Goal: Task Accomplishment & Management: Manage account settings

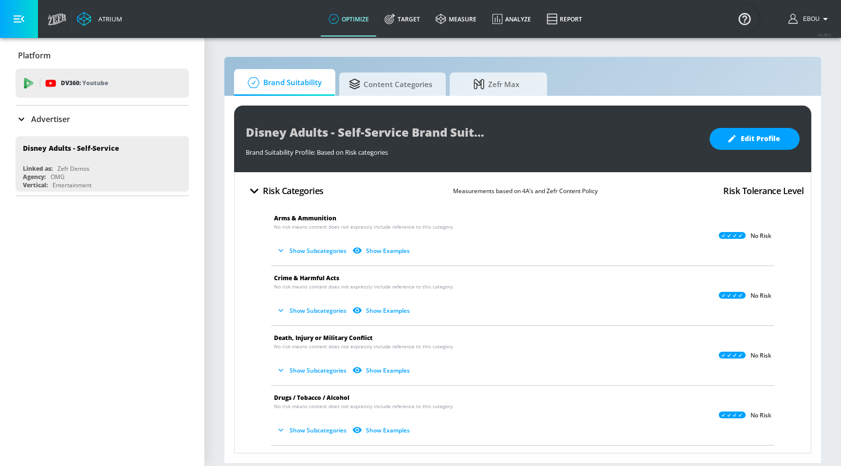
click at [257, 191] on icon "button" at bounding box center [254, 190] width 9 height 5
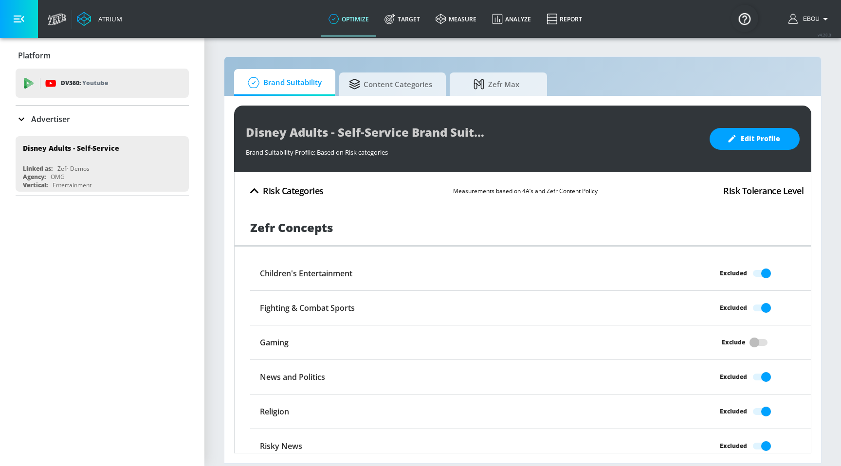
click at [254, 190] on icon "button" at bounding box center [254, 191] width 17 height 17
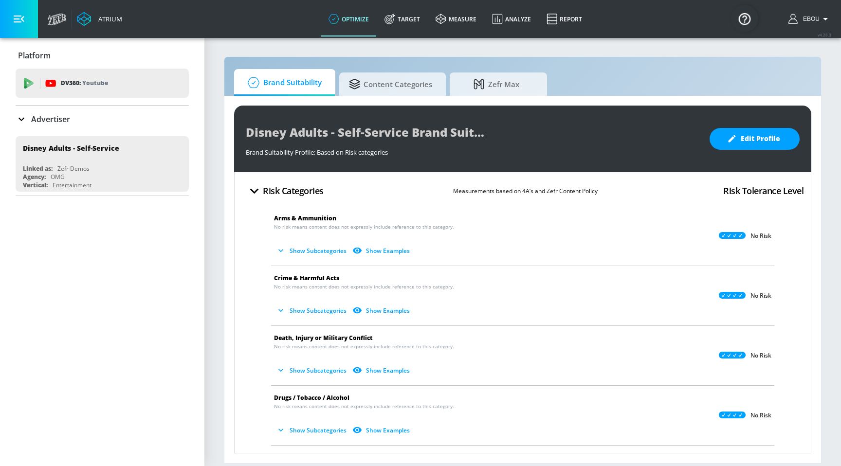
click at [326, 253] on button "Show Subcategories" at bounding box center [312, 251] width 76 height 16
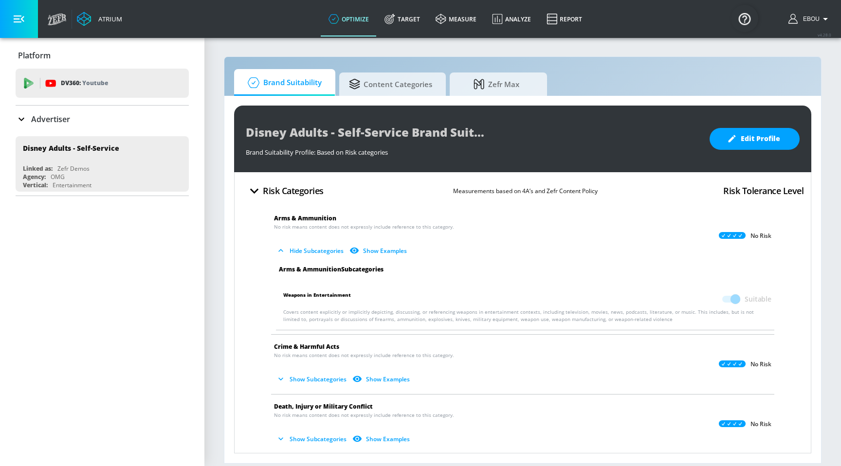
click at [326, 253] on button "Hide Subcategories" at bounding box center [311, 251] width 74 height 16
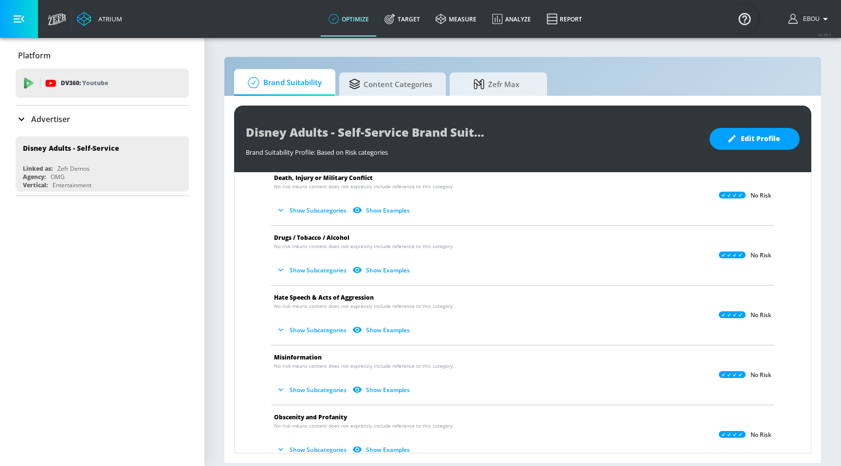
scroll to position [140, 0]
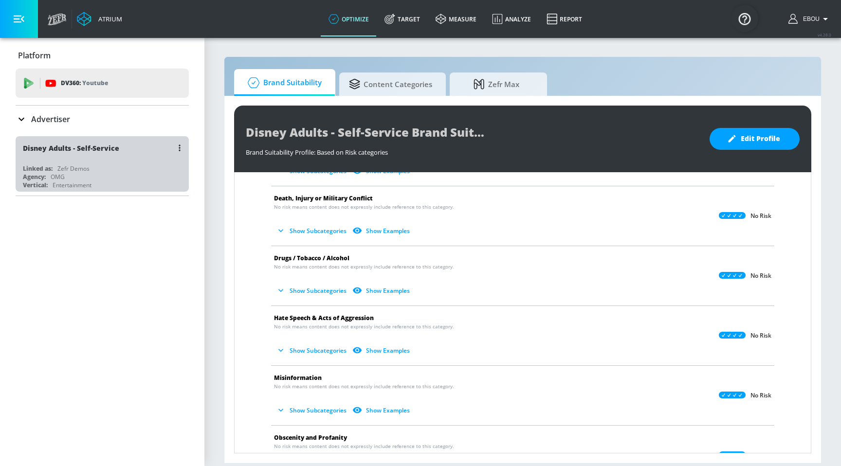
click at [143, 168] on div "Linked as: Zefr Demos" at bounding box center [105, 169] width 164 height 8
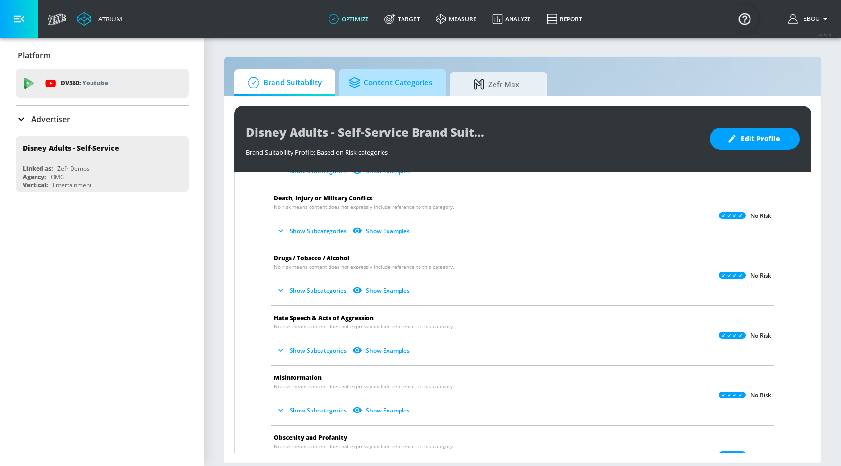
click at [424, 86] on span "Content Categories" at bounding box center [390, 82] width 83 height 23
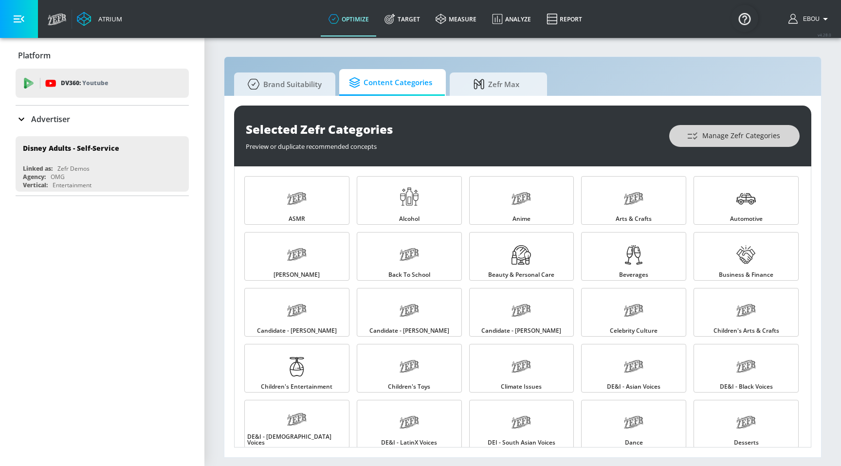
click at [732, 145] on button "Manage Zefr Categories" at bounding box center [734, 136] width 130 height 22
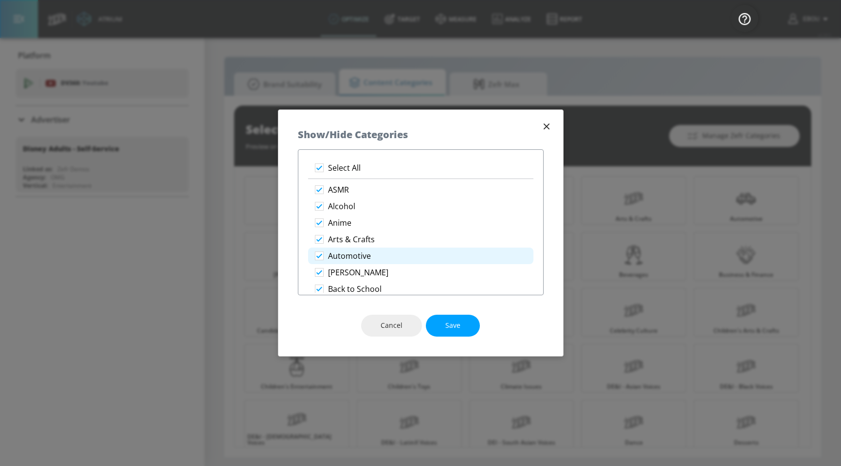
scroll to position [43, 0]
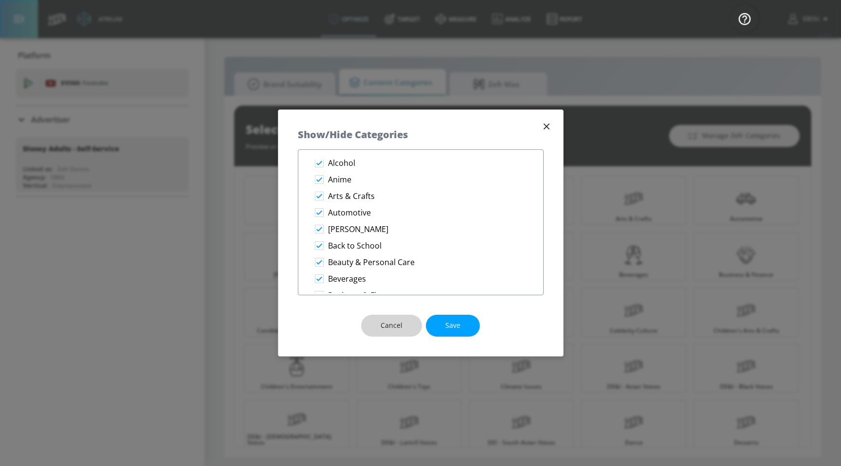
click at [396, 318] on button "Cancel" at bounding box center [391, 326] width 61 height 22
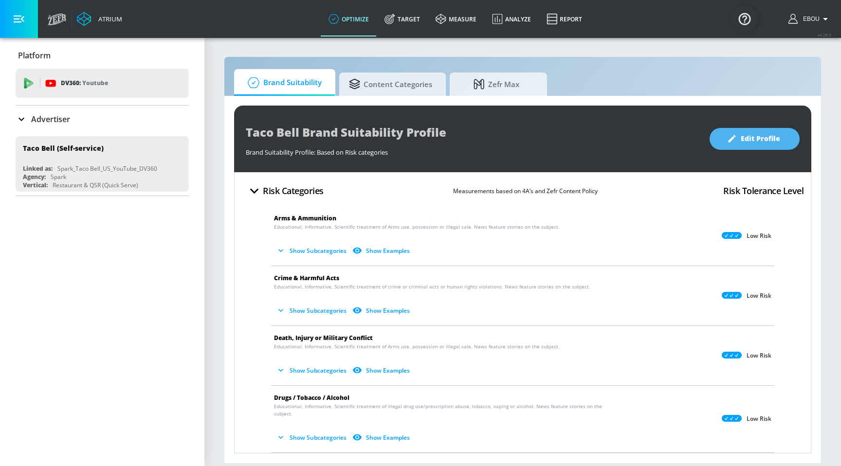
click at [740, 141] on span "Edit Profile" at bounding box center [754, 139] width 51 height 12
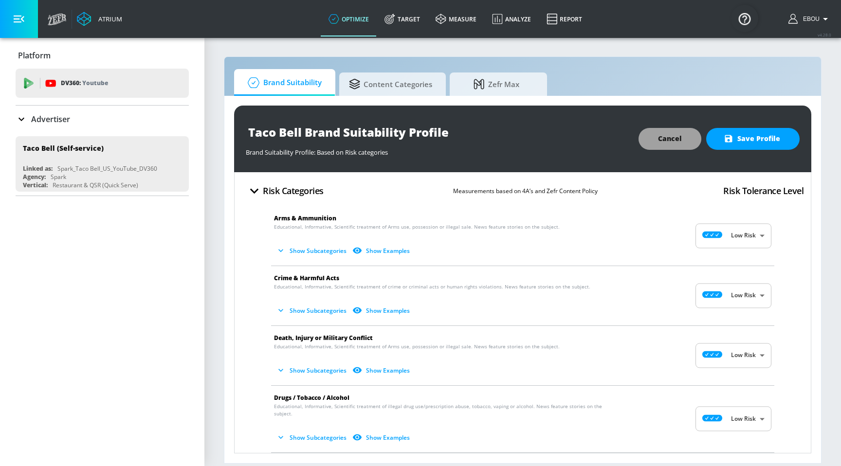
click at [674, 145] on span "Cancel" at bounding box center [670, 139] width 24 height 12
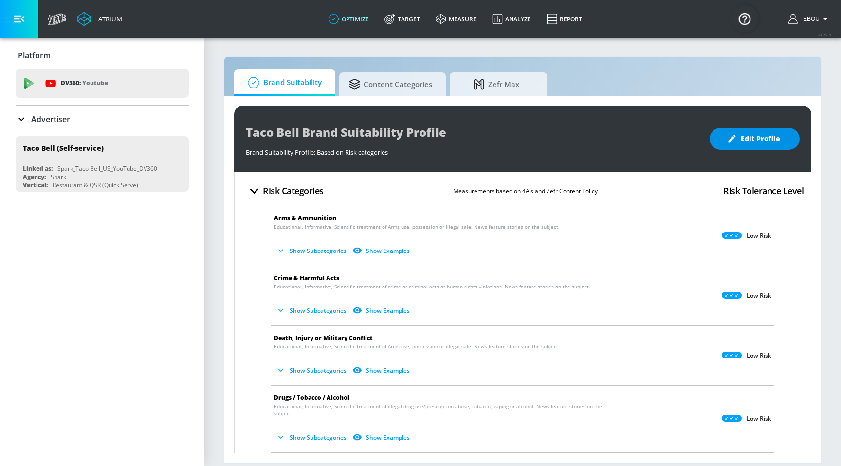
click at [777, 140] on span "Edit Profile" at bounding box center [754, 139] width 51 height 12
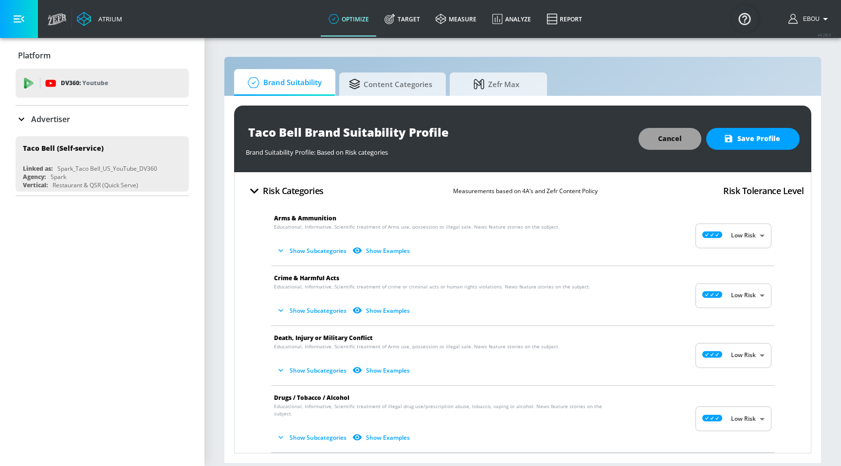
click at [687, 139] on button "Cancel" at bounding box center [670, 139] width 63 height 22
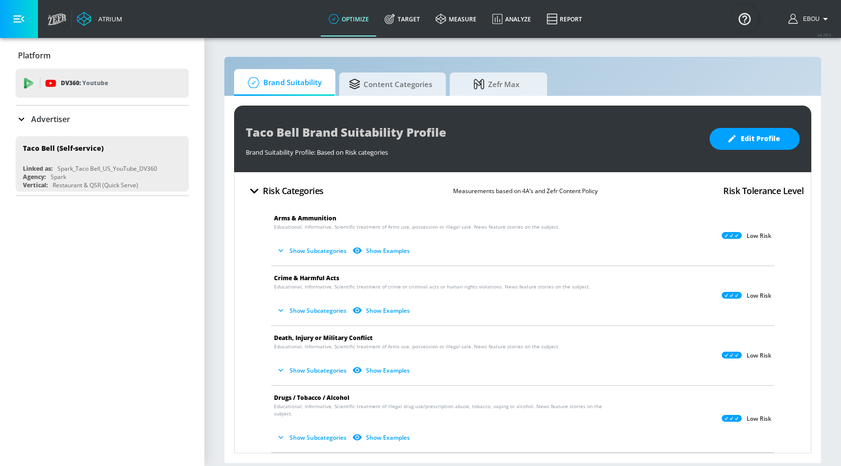
click at [253, 191] on icon "button" at bounding box center [254, 190] width 9 height 5
